Goal: Task Accomplishment & Management: Manage account settings

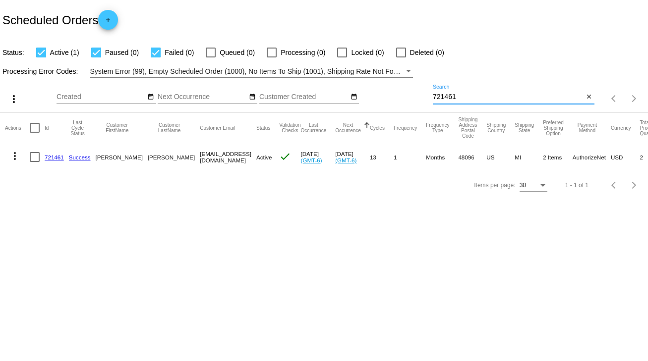
drag, startPoint x: 455, startPoint y: 96, endPoint x: 417, endPoint y: 101, distance: 38.0
click at [417, 101] on div "more_vert Sep Jan Feb Mar [DATE]" at bounding box center [324, 95] width 648 height 35
type input "891837"
click at [31, 158] on div at bounding box center [35, 157] width 10 height 10
click at [34, 162] on input "checkbox" at bounding box center [34, 162] width 0 height 0
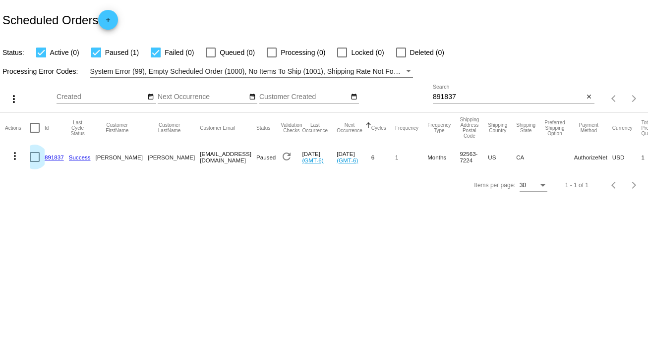
checkbox input "true"
click at [15, 157] on mat-icon "more_vert" at bounding box center [15, 156] width 12 height 12
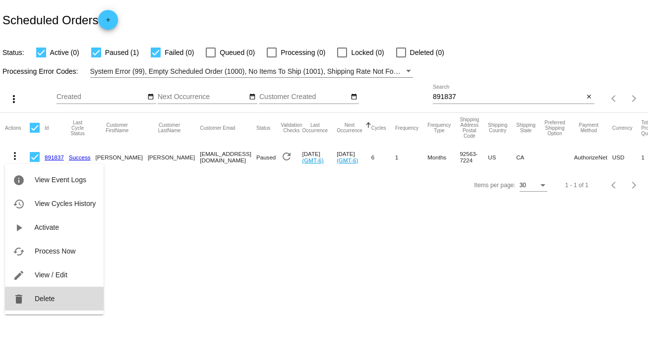
click at [44, 297] on span "Delete" at bounding box center [45, 299] width 20 height 8
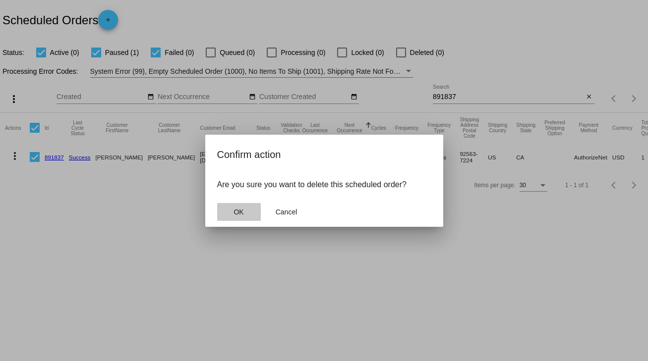
click at [237, 214] on span "OK" at bounding box center [238, 212] width 10 height 8
